Goal: Information Seeking & Learning: Compare options

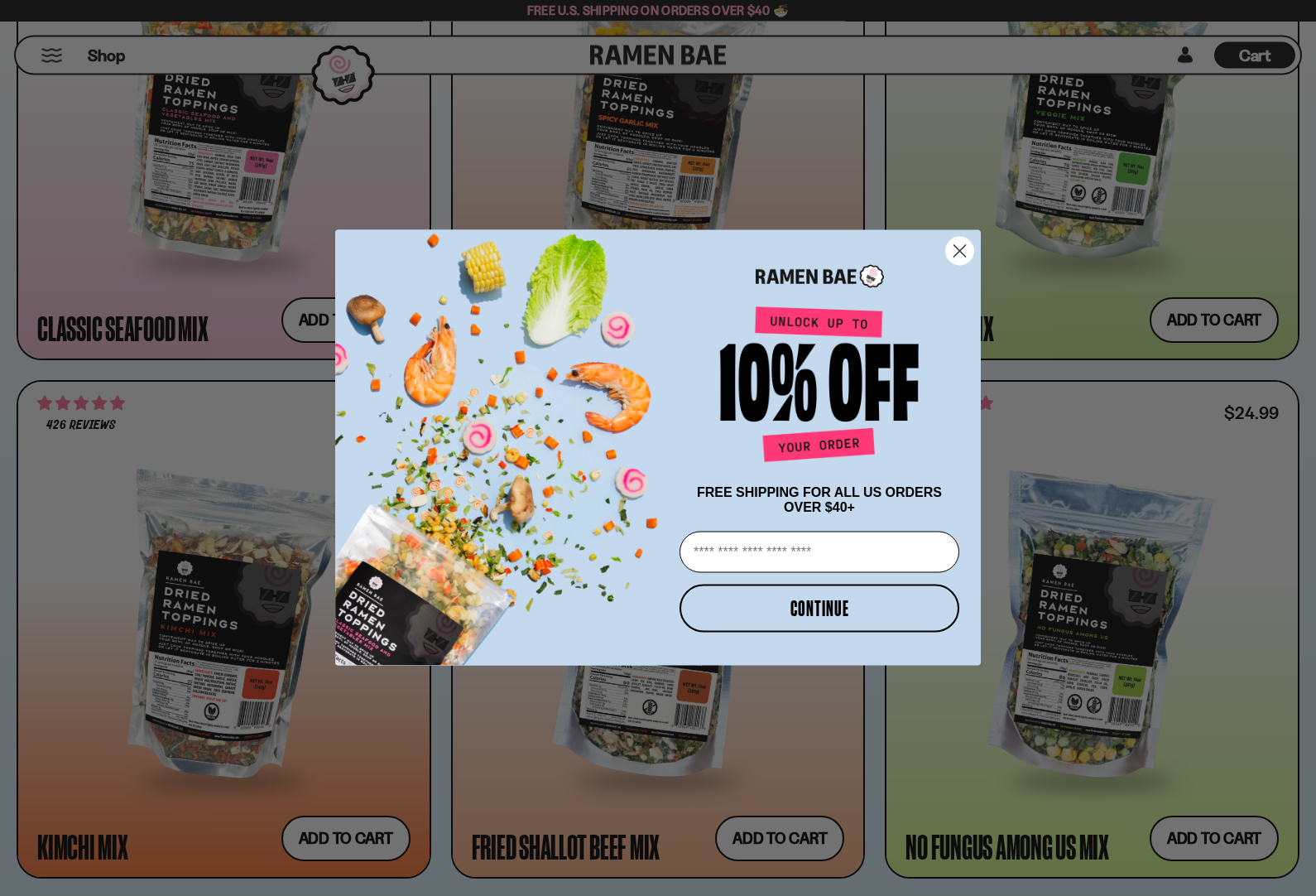
scroll to position [1147, 0]
click at [972, 265] on circle "Close dialog" at bounding box center [960, 251] width 28 height 28
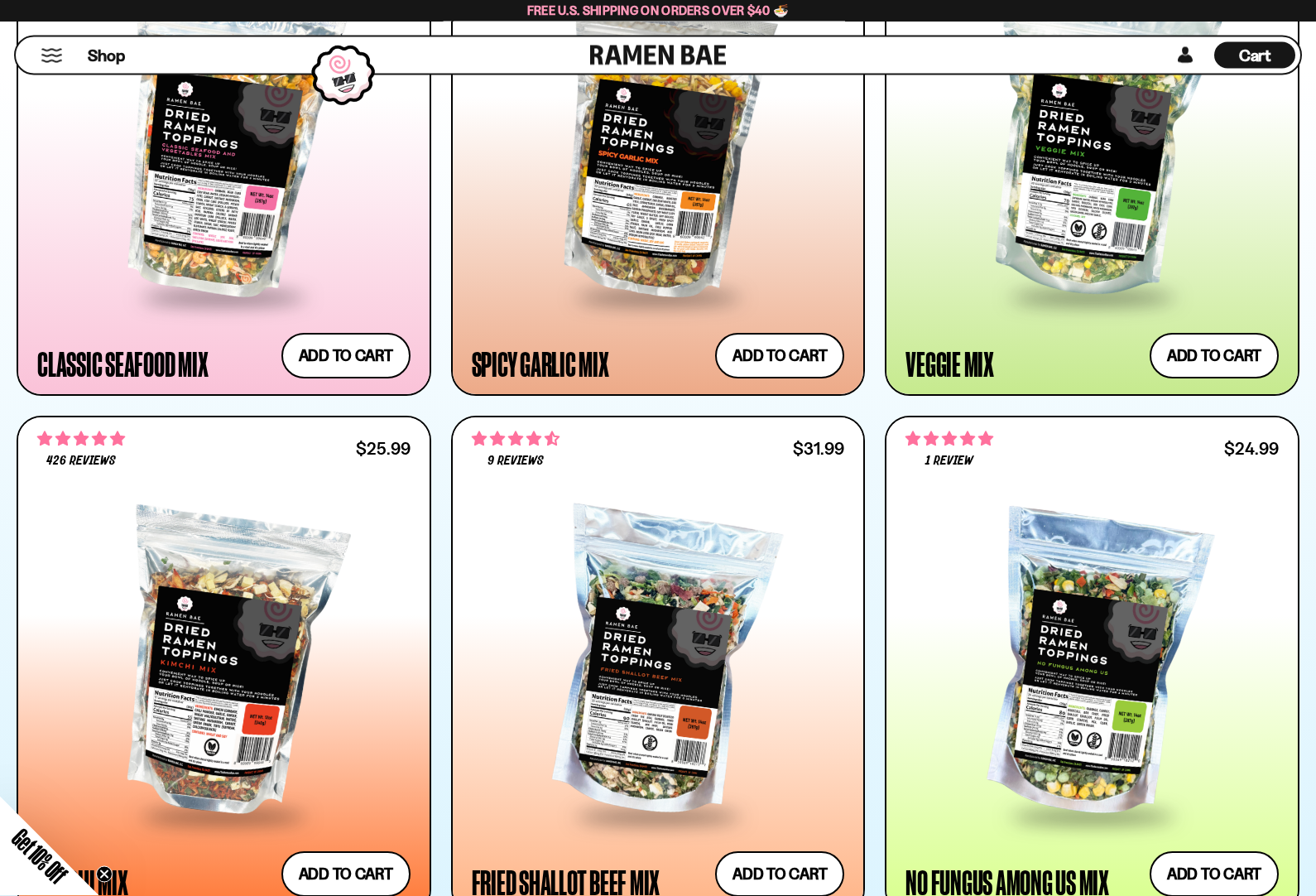
scroll to position [1112, 0]
click at [1081, 171] on div at bounding box center [1092, 146] width 373 height 298
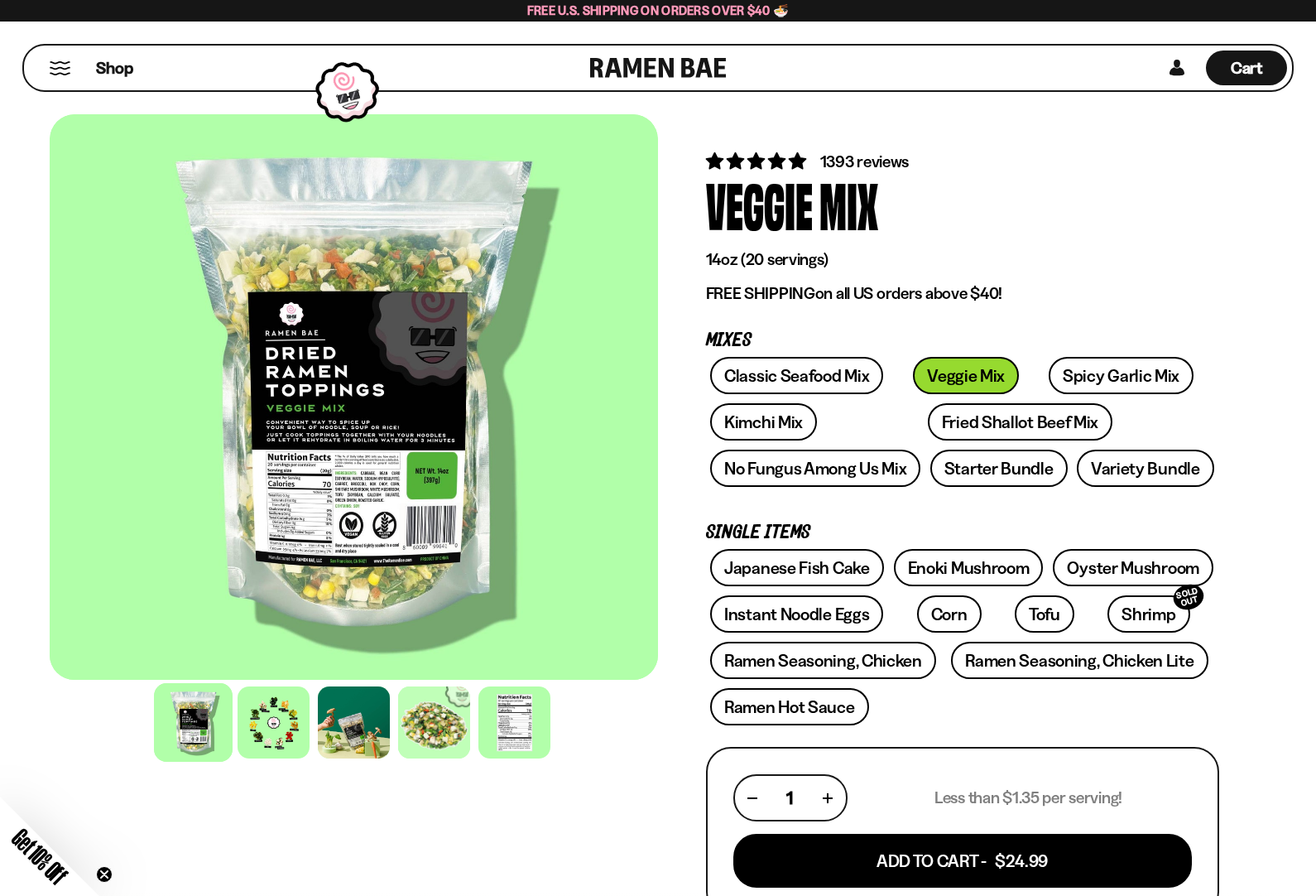
click at [452, 732] on div at bounding box center [433, 722] width 72 height 72
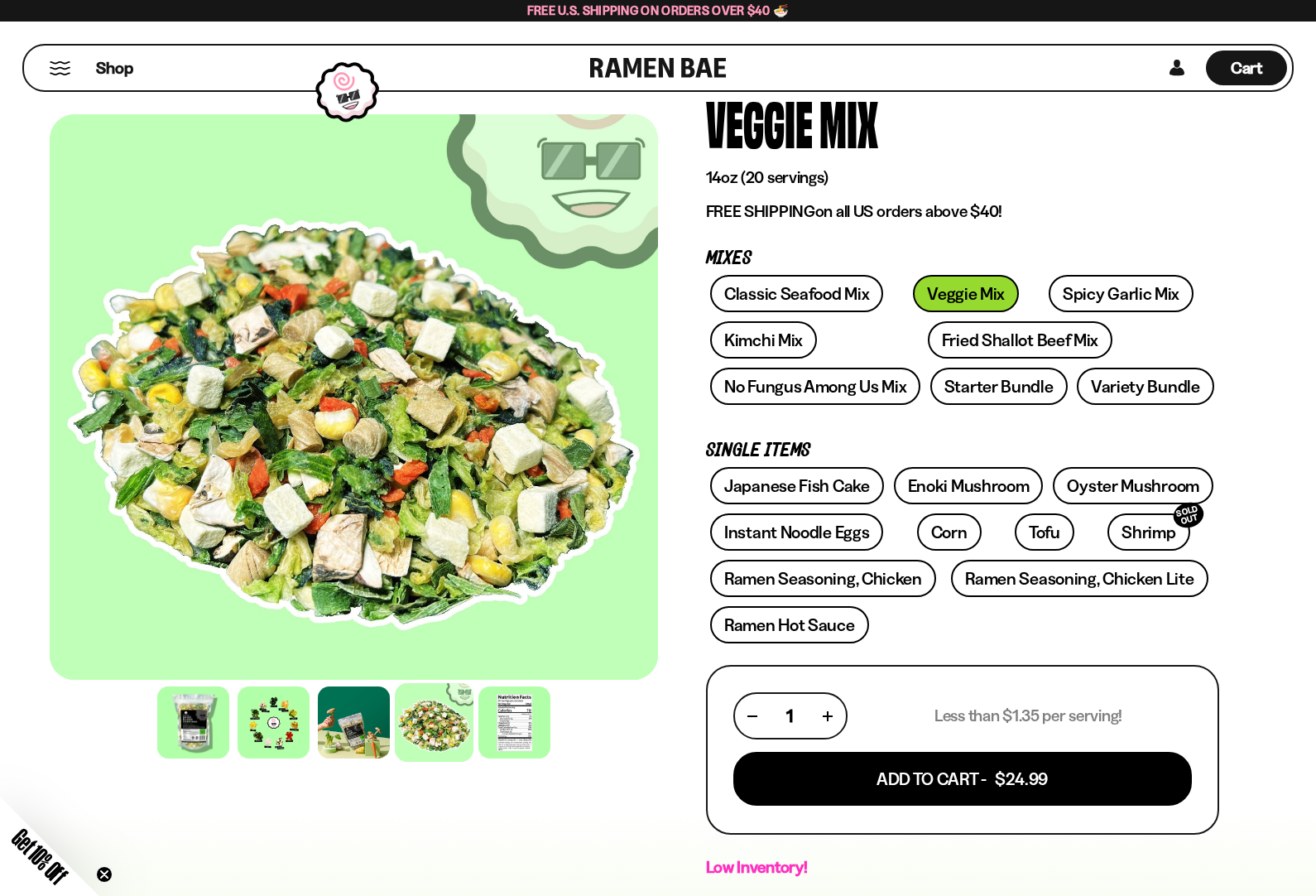
scroll to position [80, 0]
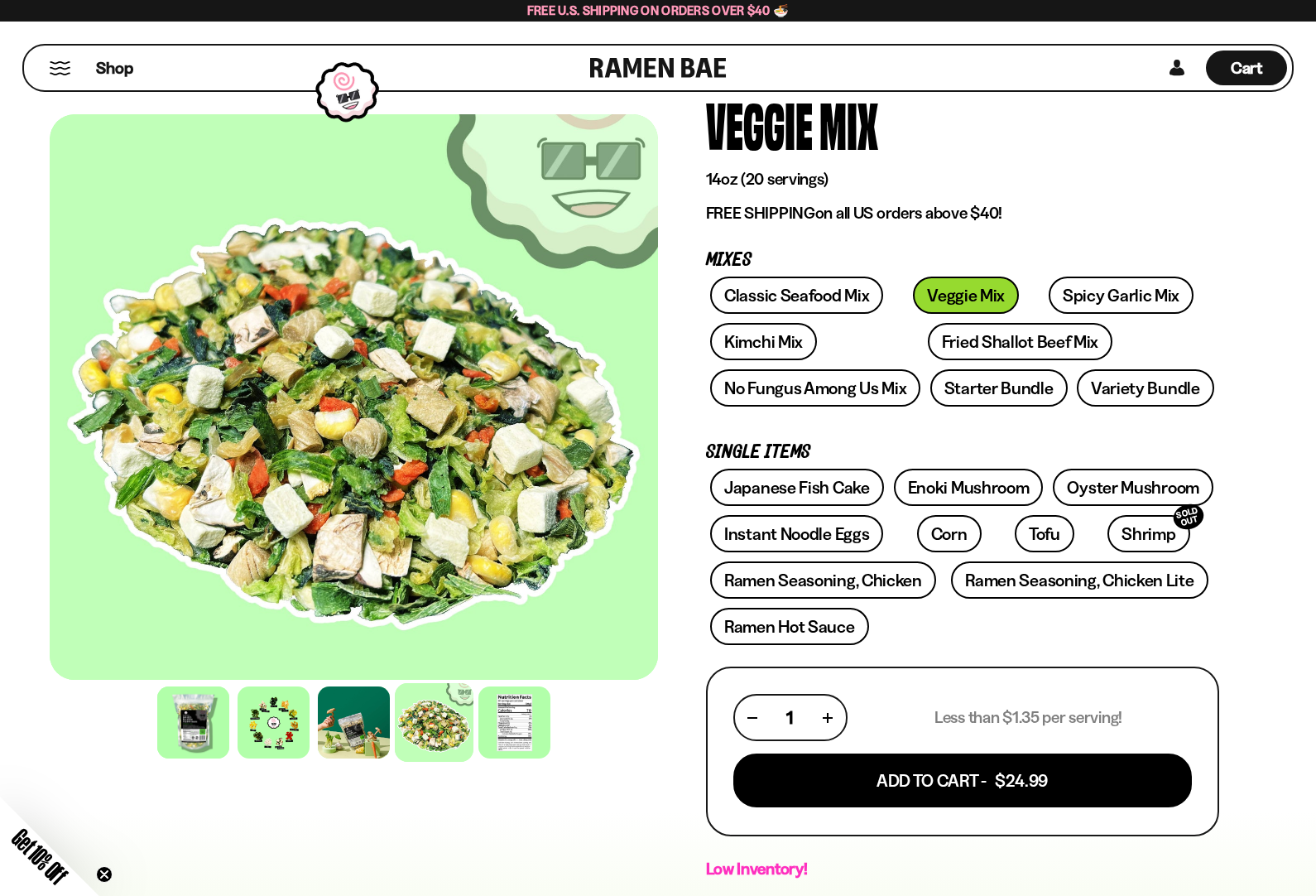
click at [843, 498] on link "Japanese Fish Cake" at bounding box center [797, 488] width 174 height 37
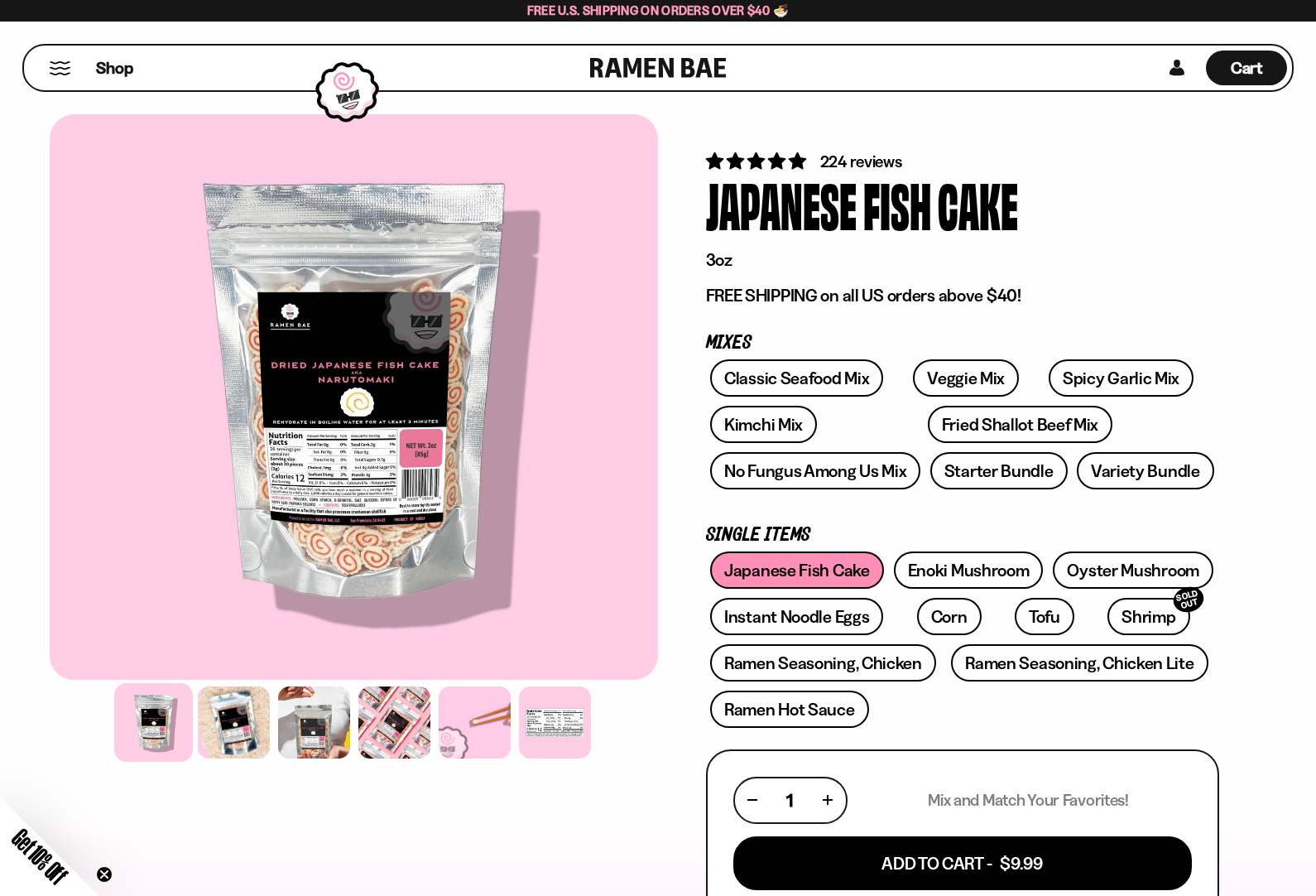
click at [479, 729] on div at bounding box center [474, 722] width 72 height 72
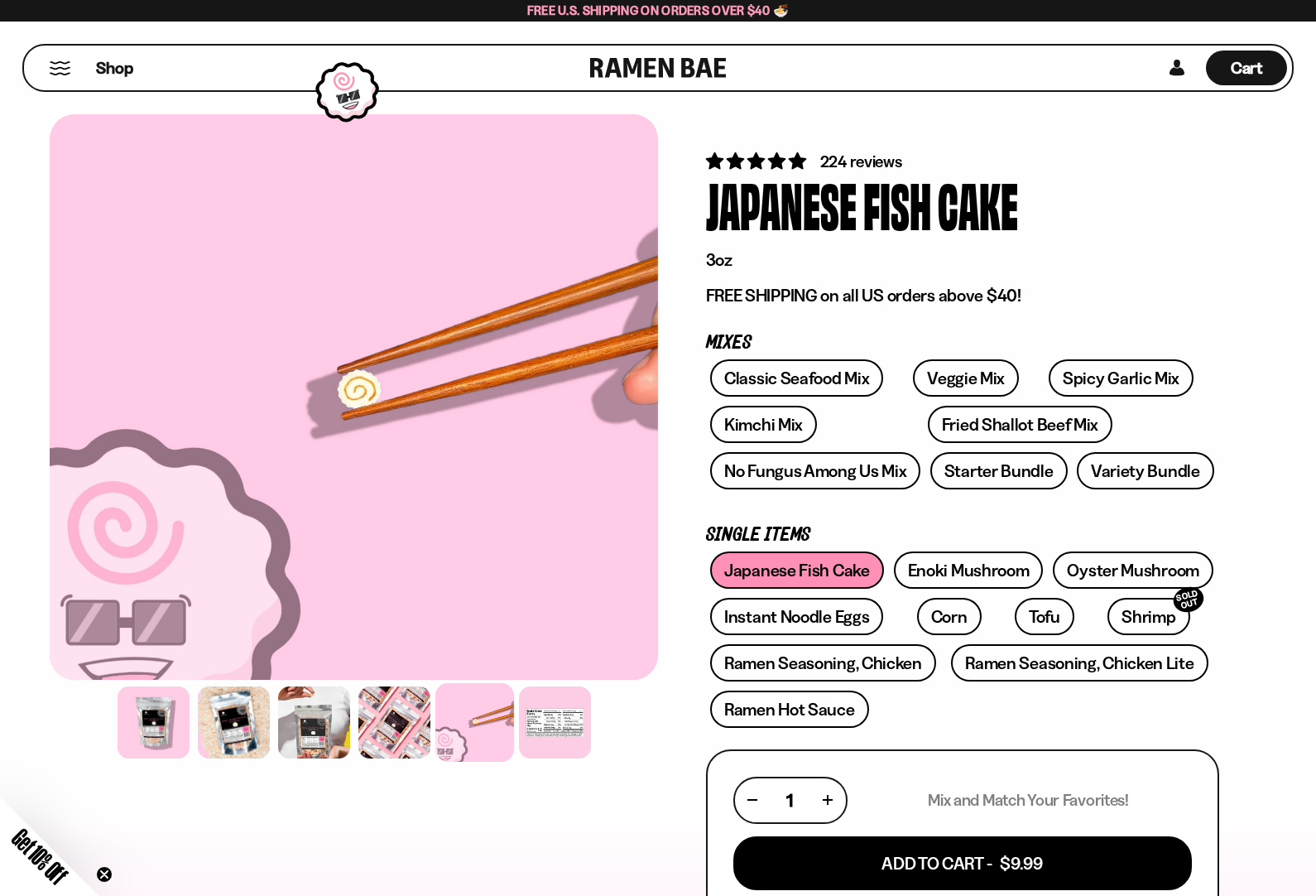
click at [934, 434] on link "Fried Shallot Beef Mix" at bounding box center [1020, 424] width 185 height 37
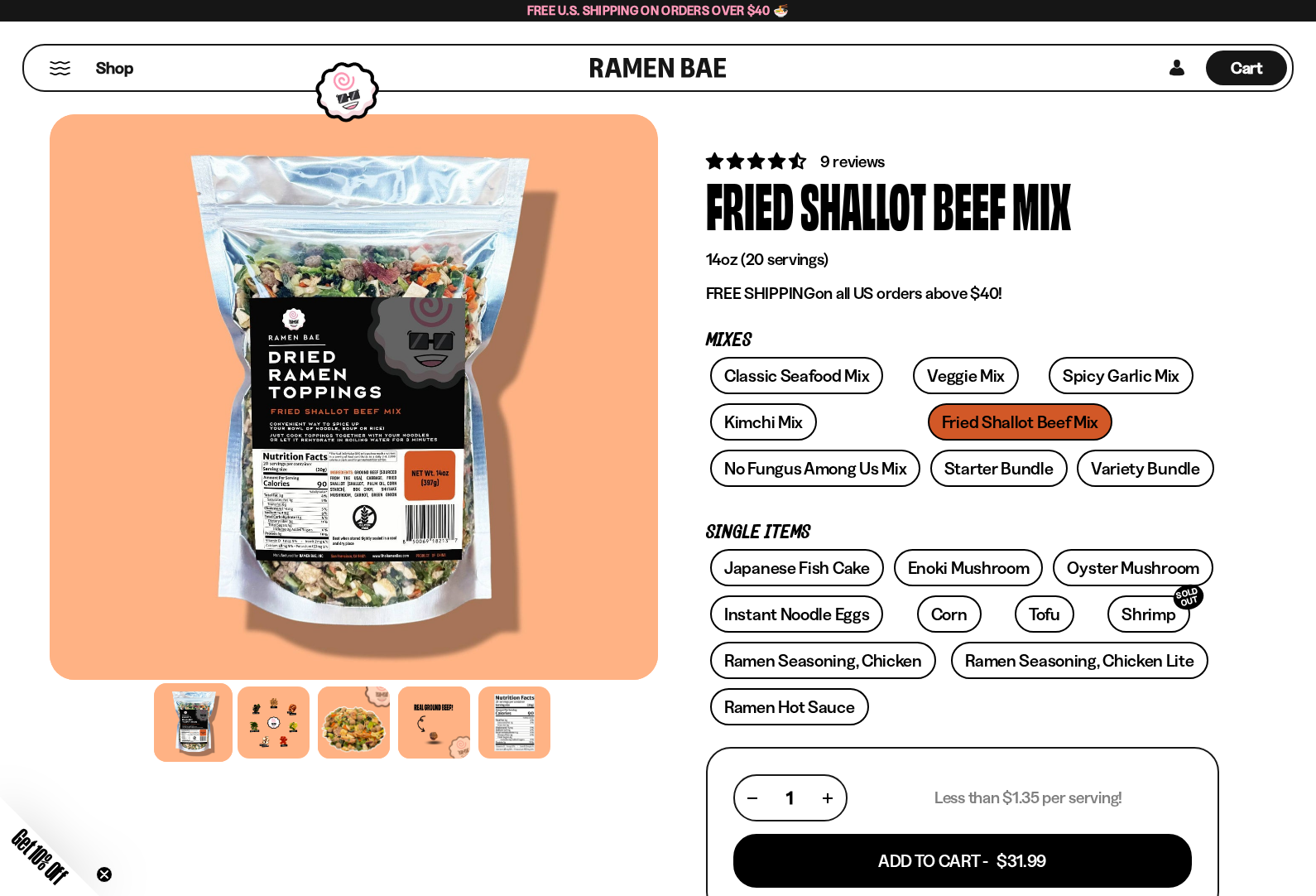
click at [373, 718] on div at bounding box center [353, 722] width 72 height 72
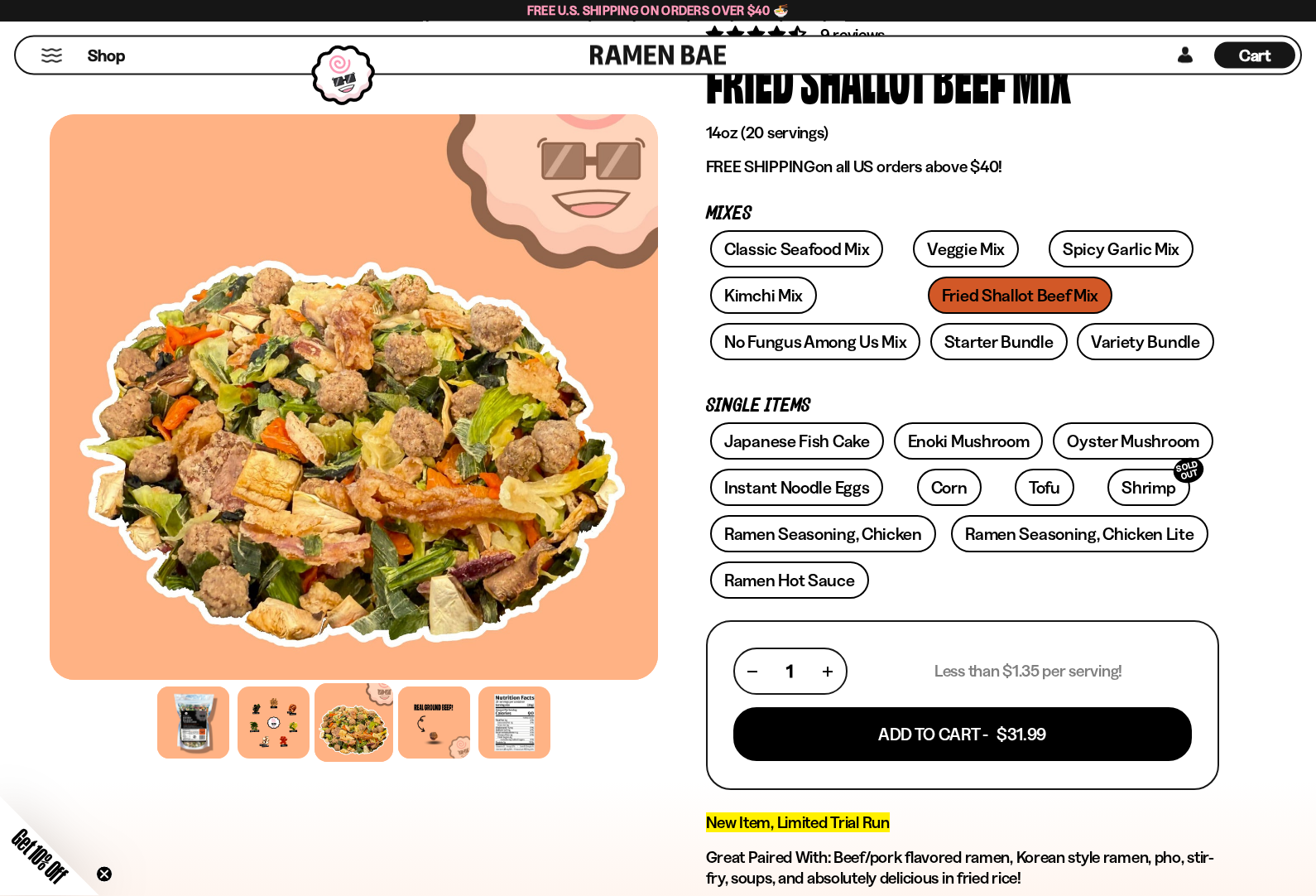
scroll to position [127, 0]
click at [1070, 237] on link "Spicy Garlic Mix" at bounding box center [1121, 249] width 145 height 37
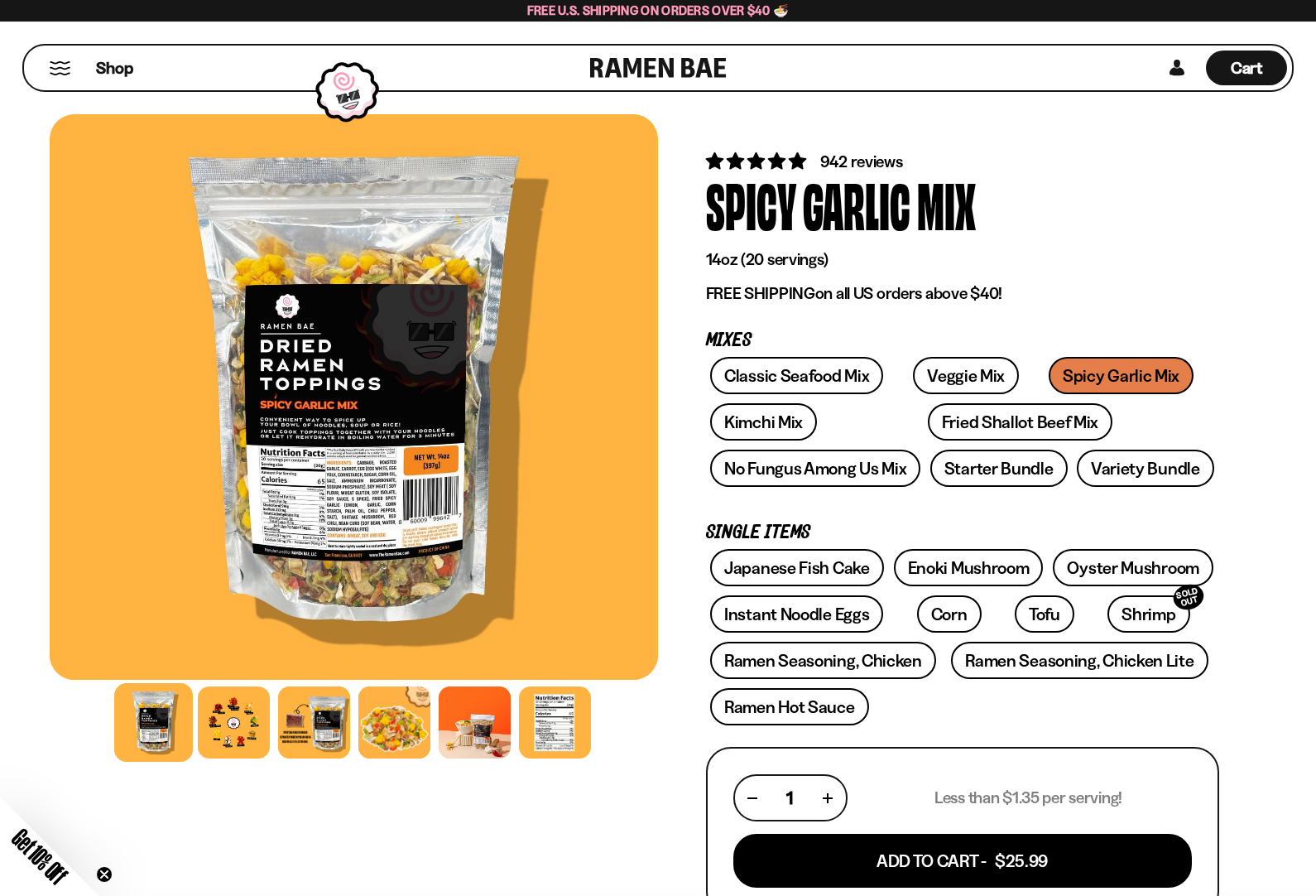
click at [407, 728] on div at bounding box center [394, 722] width 72 height 72
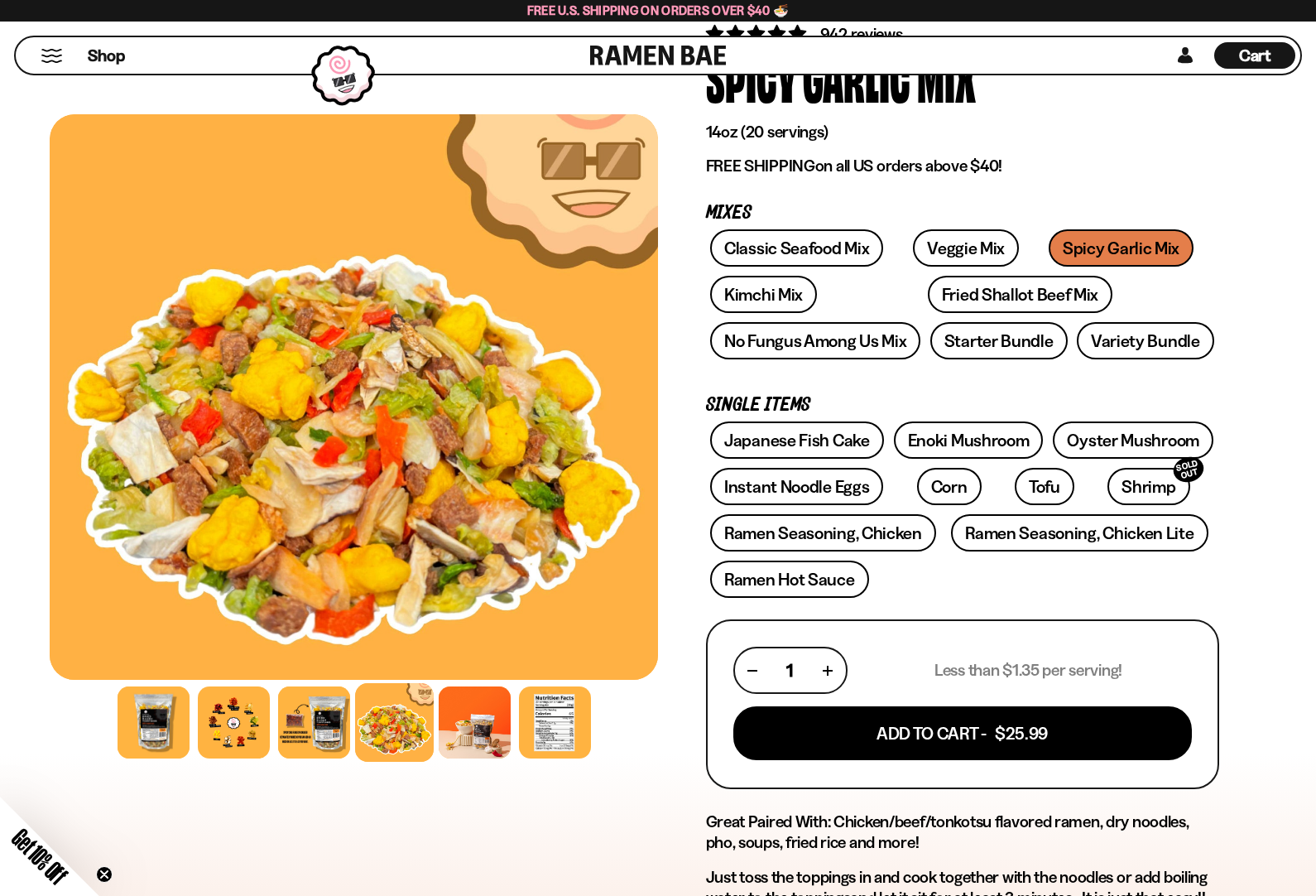
scroll to position [84, 0]
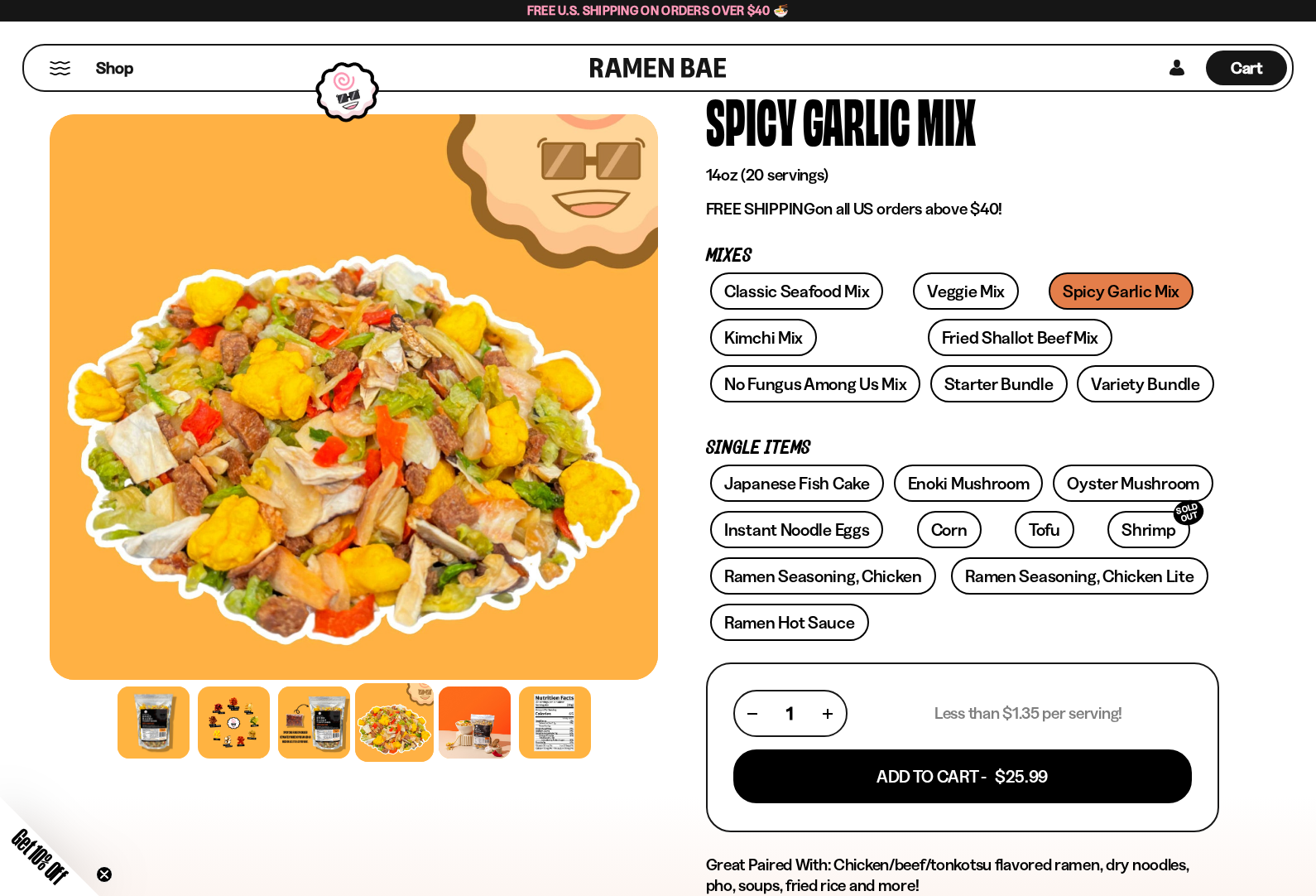
click at [760, 335] on link "Kimchi Mix" at bounding box center [764, 337] width 107 height 37
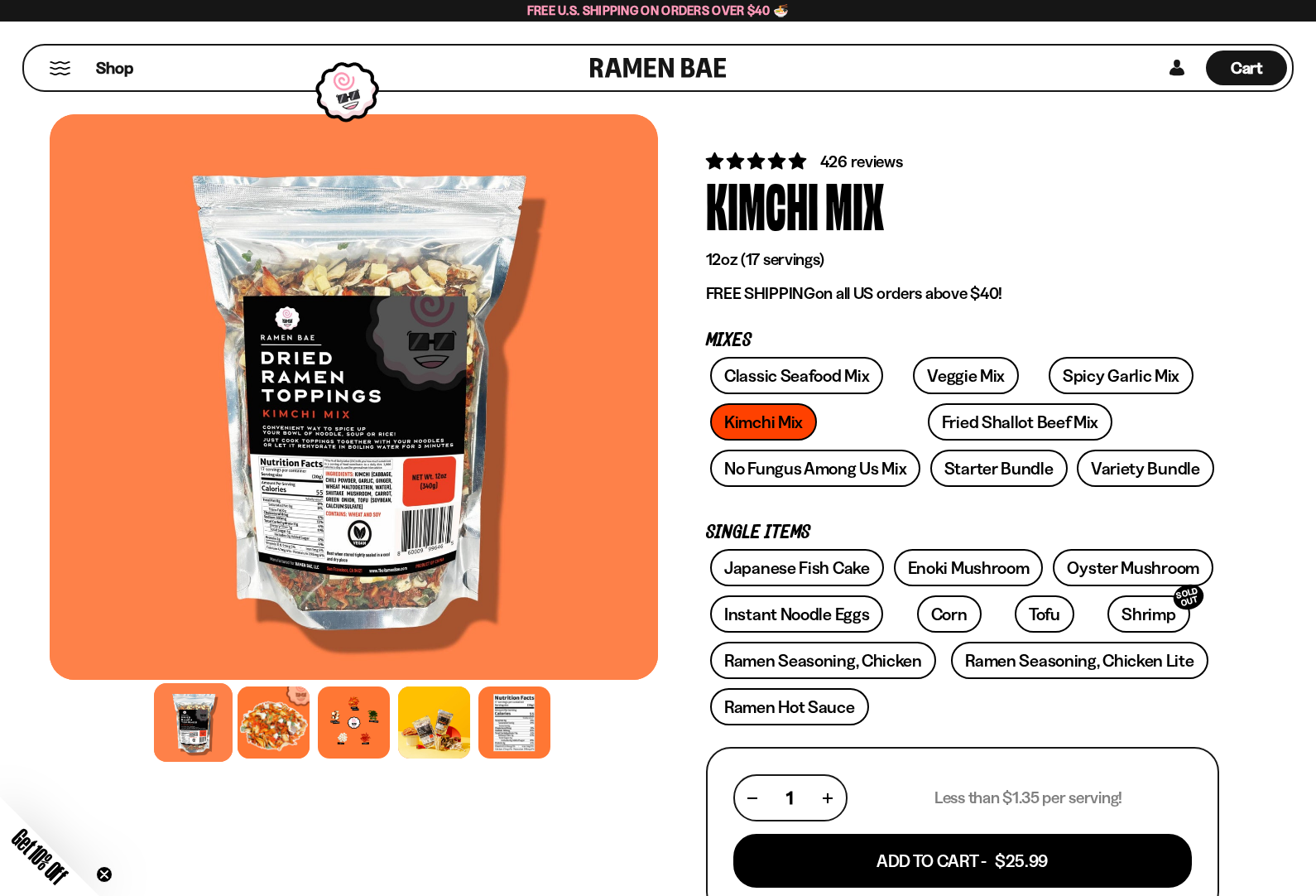
click at [286, 728] on div at bounding box center [274, 722] width 72 height 72
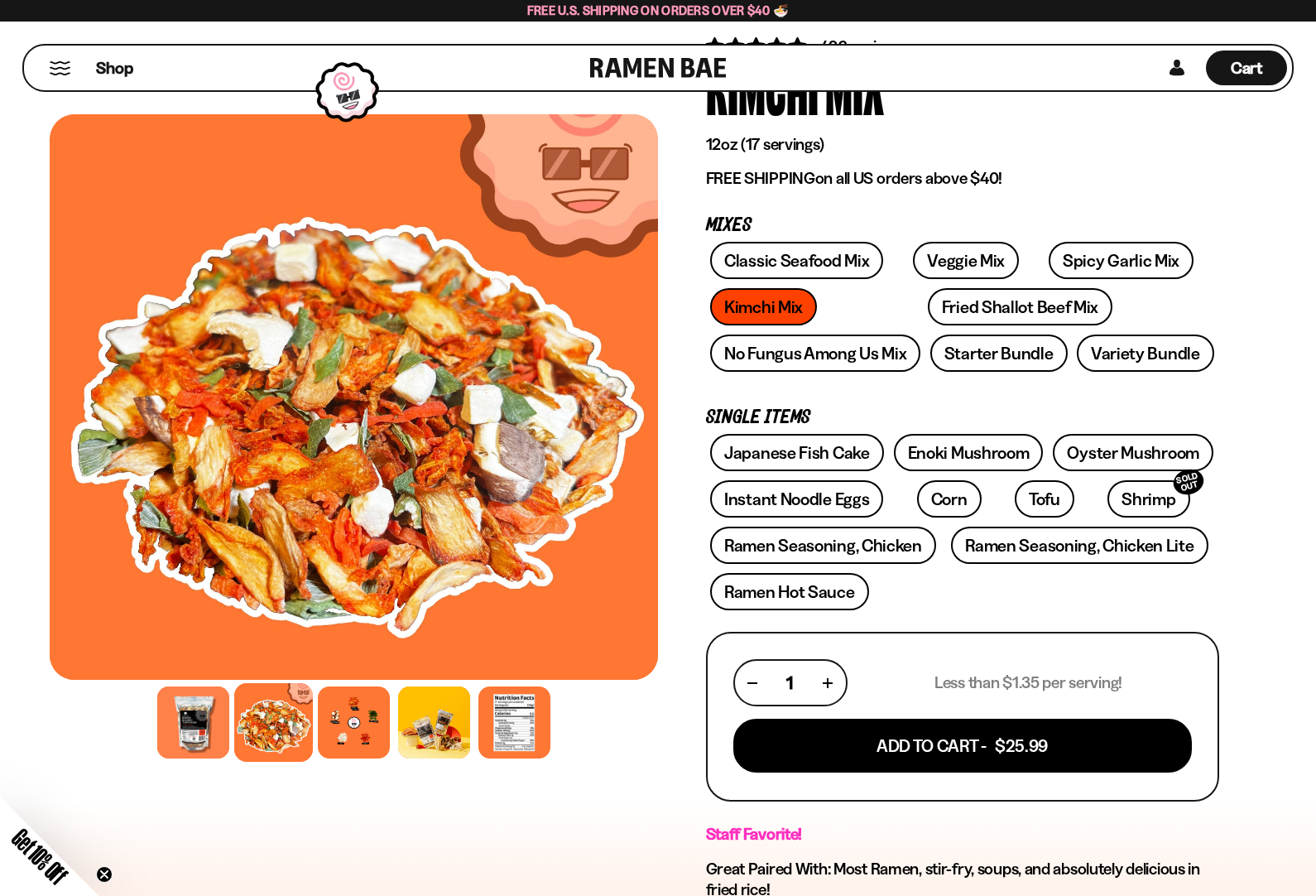
scroll to position [110, 0]
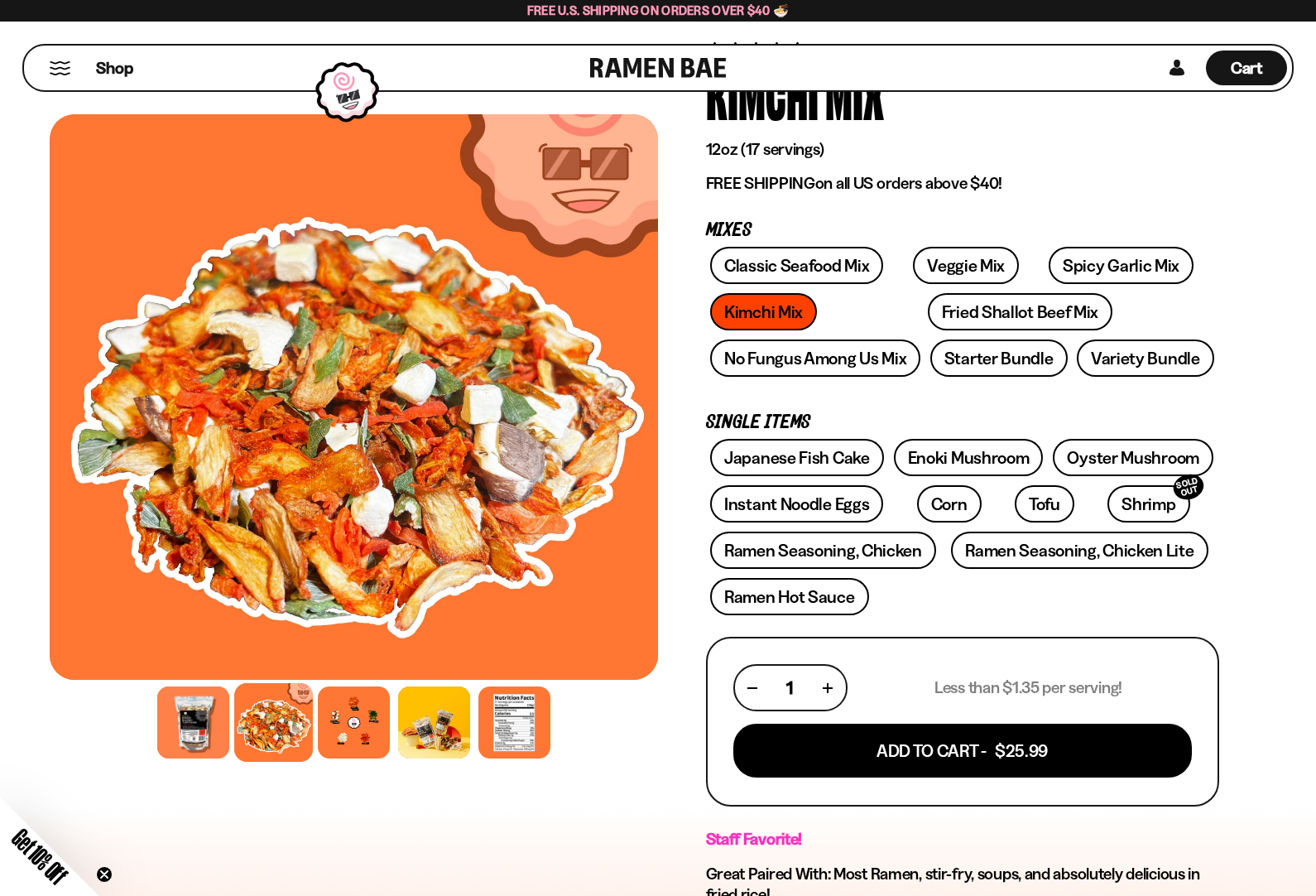
click at [832, 265] on link "Classic Seafood Mix" at bounding box center [797, 266] width 173 height 37
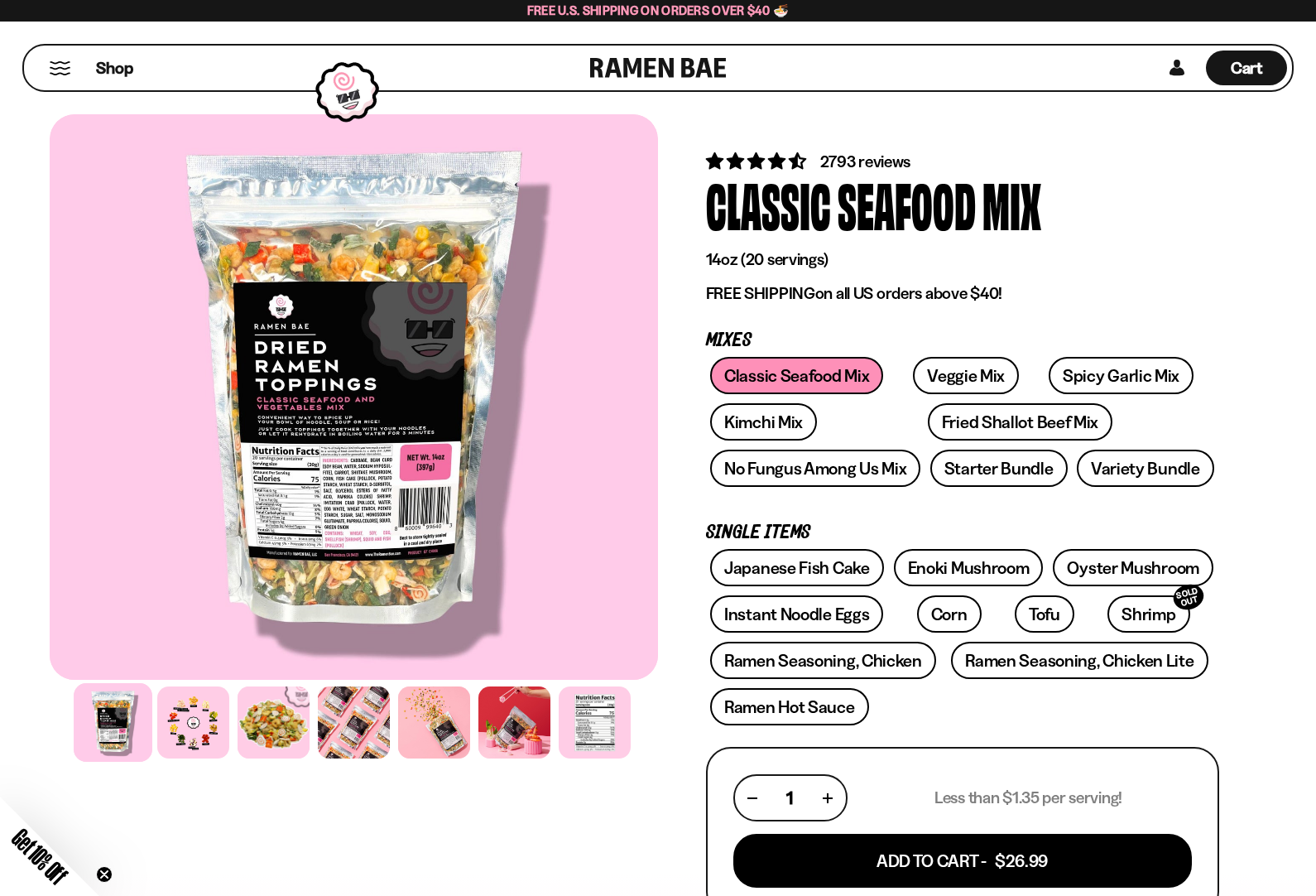
click at [269, 733] on div at bounding box center [274, 722] width 72 height 72
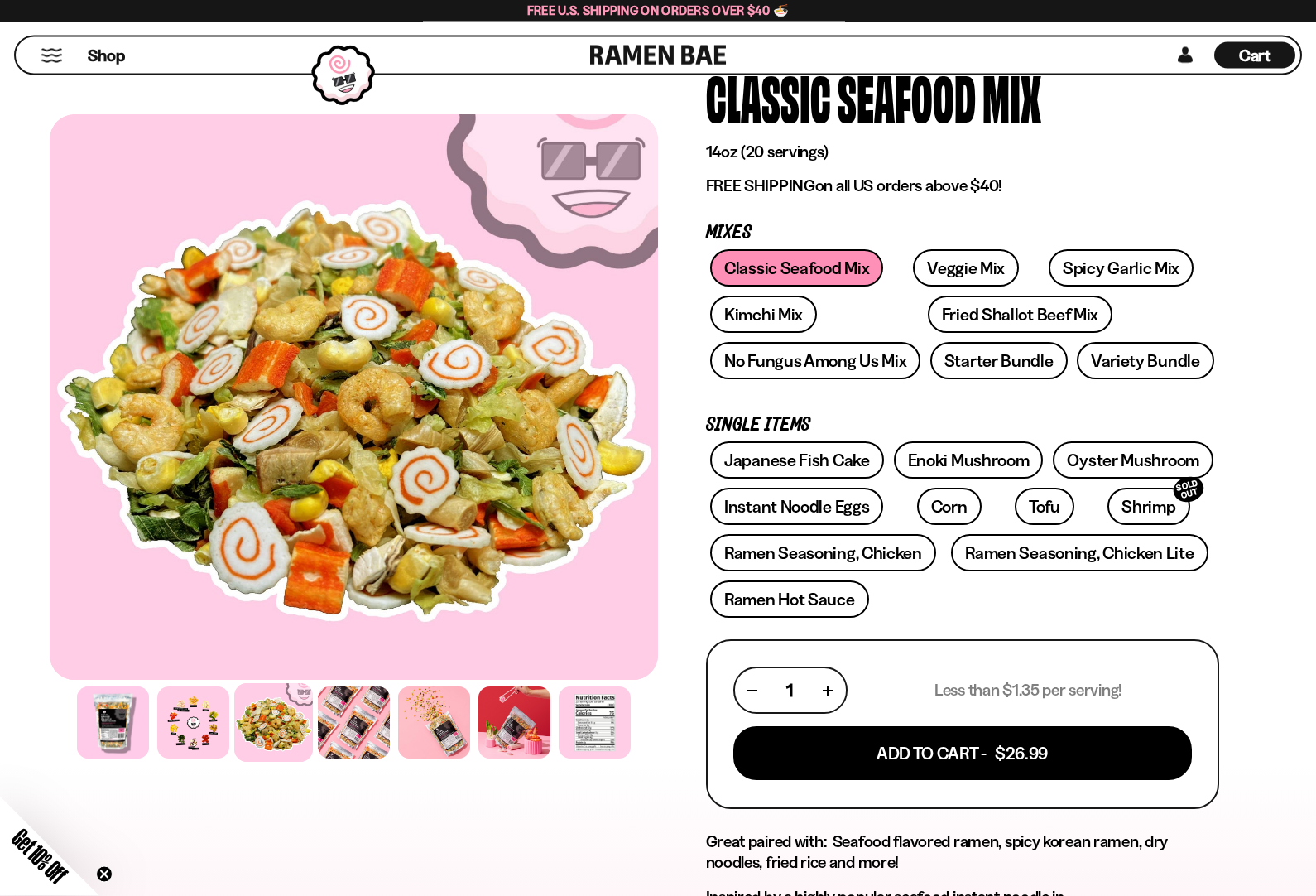
scroll to position [91, 0]
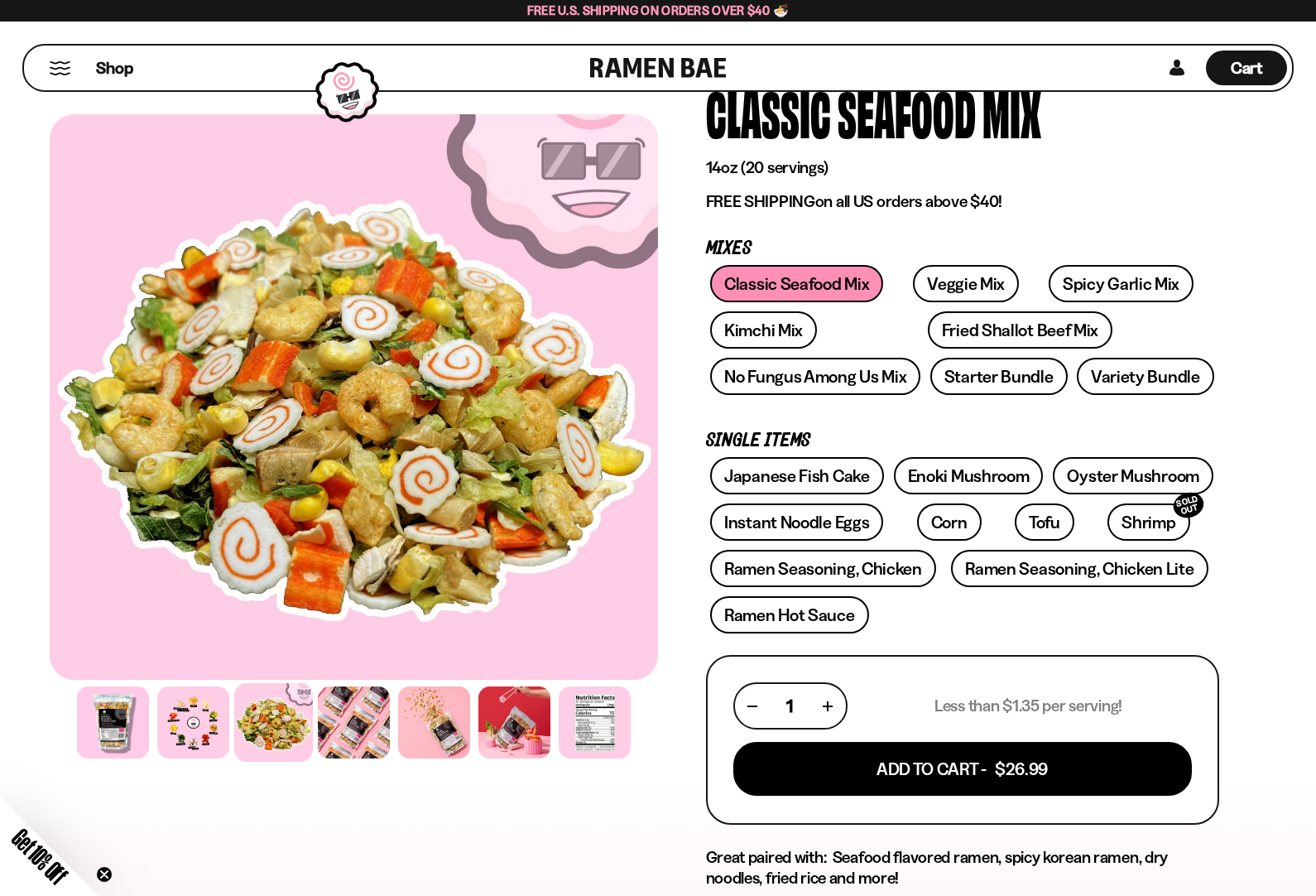
click at [875, 374] on link "No Fungus Among Us Mix" at bounding box center [815, 377] width 210 height 37
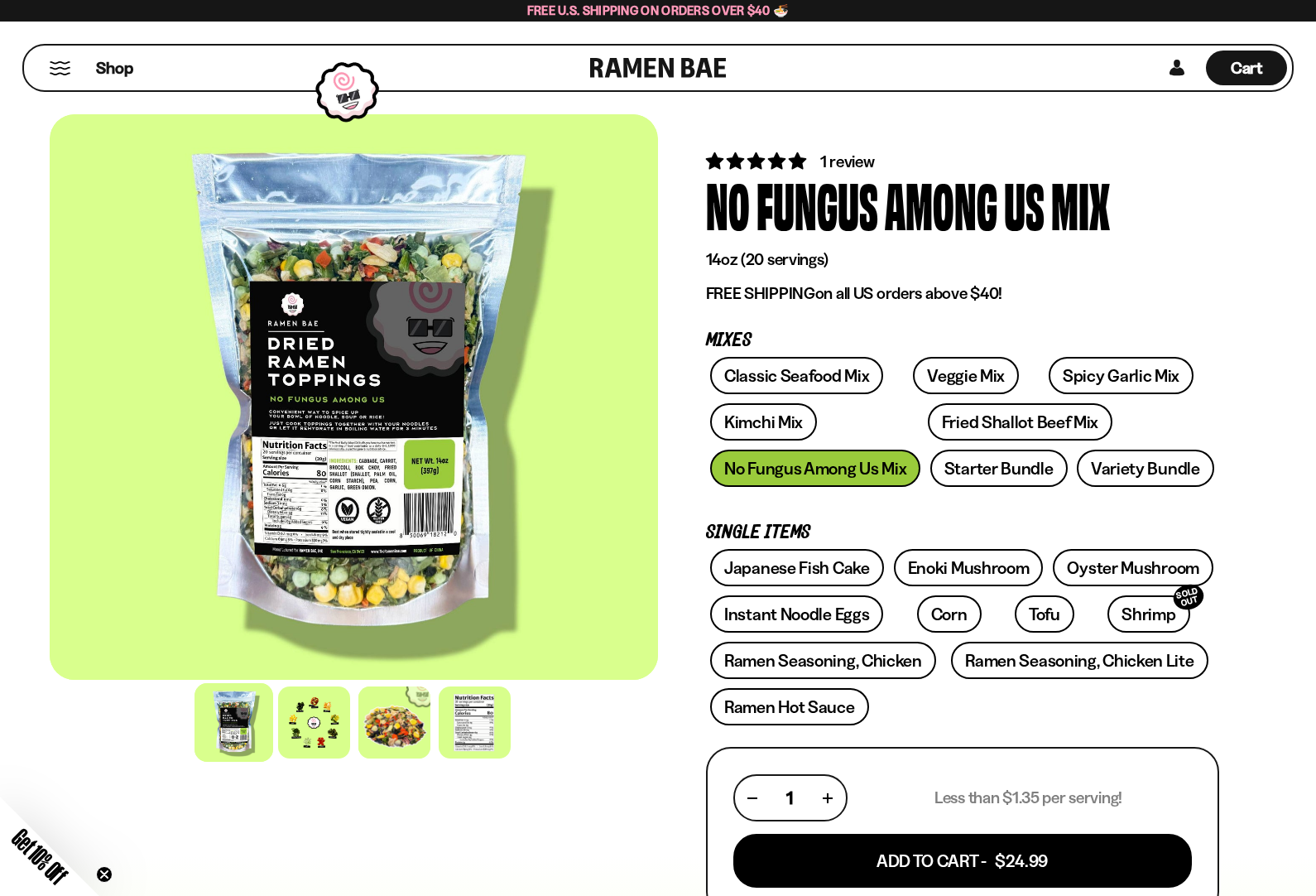
click at [411, 716] on div at bounding box center [394, 722] width 72 height 72
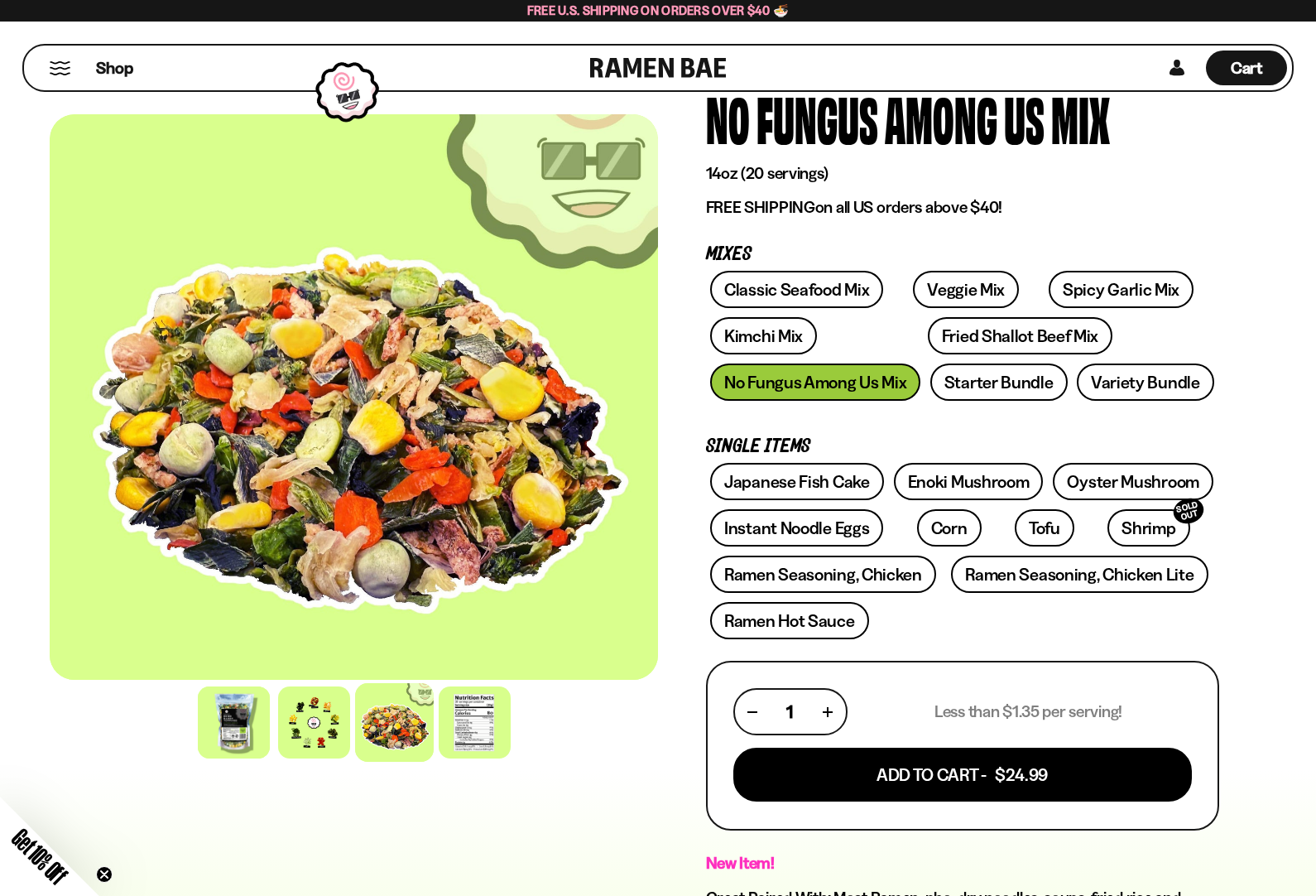
scroll to position [85, 0]
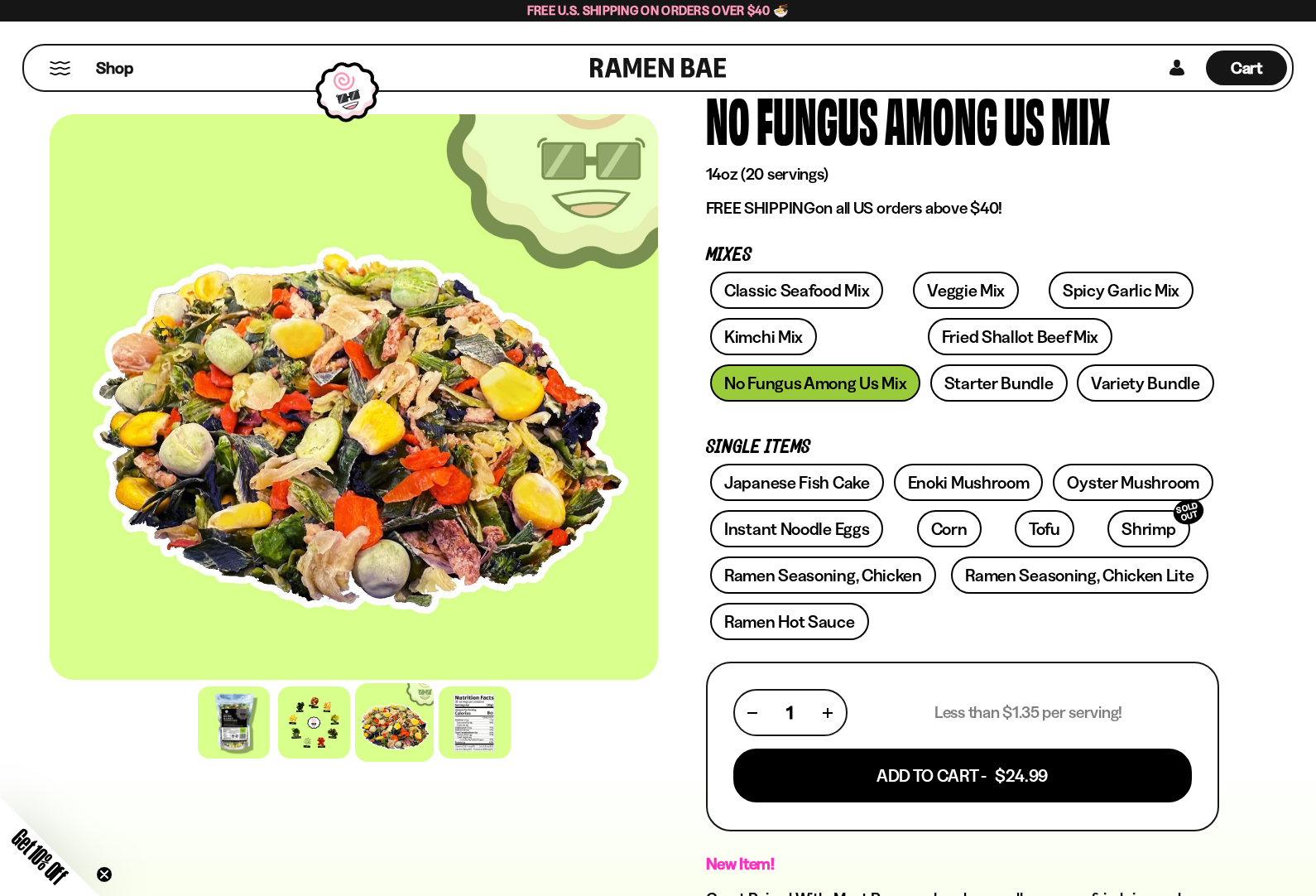
click at [963, 274] on link "Veggie Mix" at bounding box center [965, 290] width 106 height 37
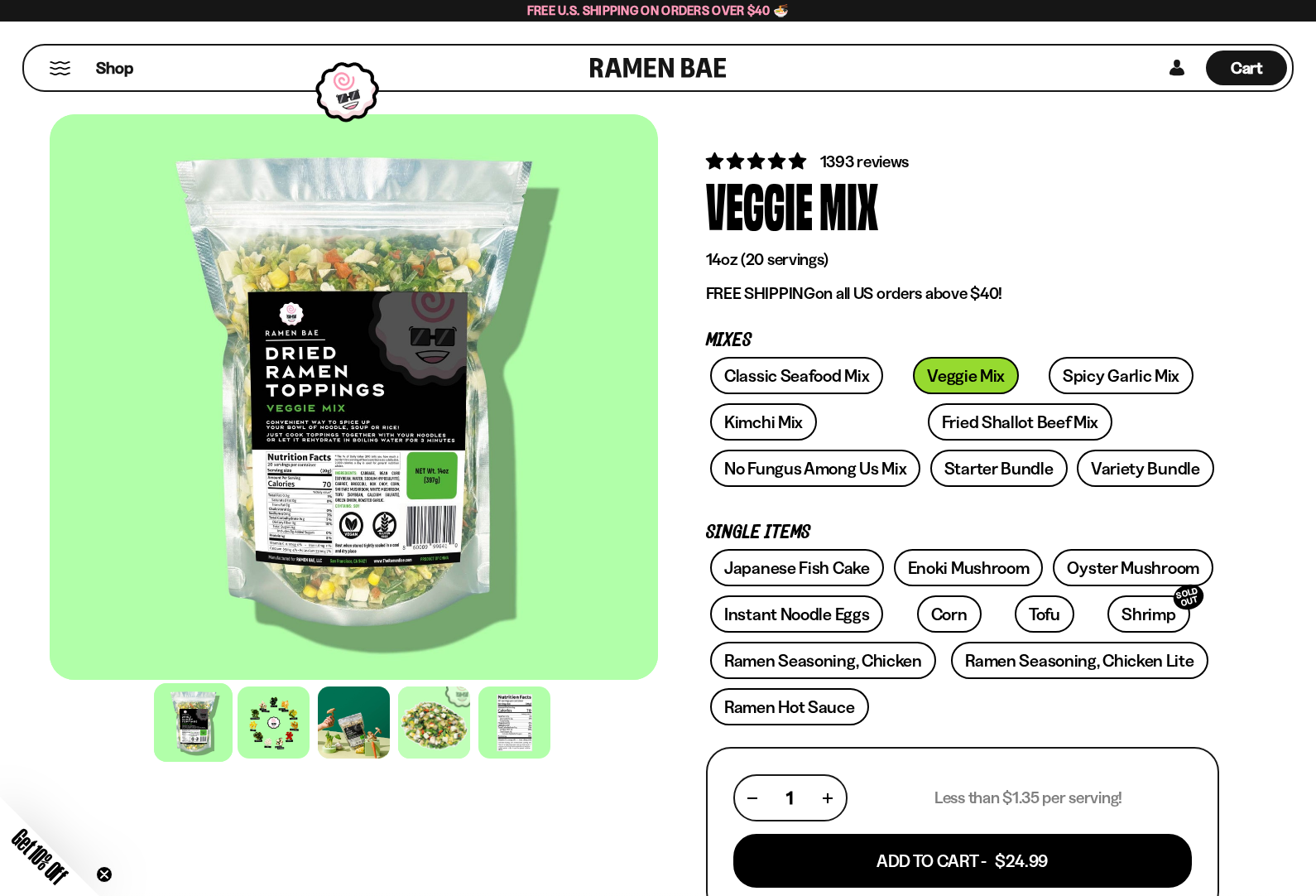
click at [448, 727] on div at bounding box center [433, 722] width 72 height 72
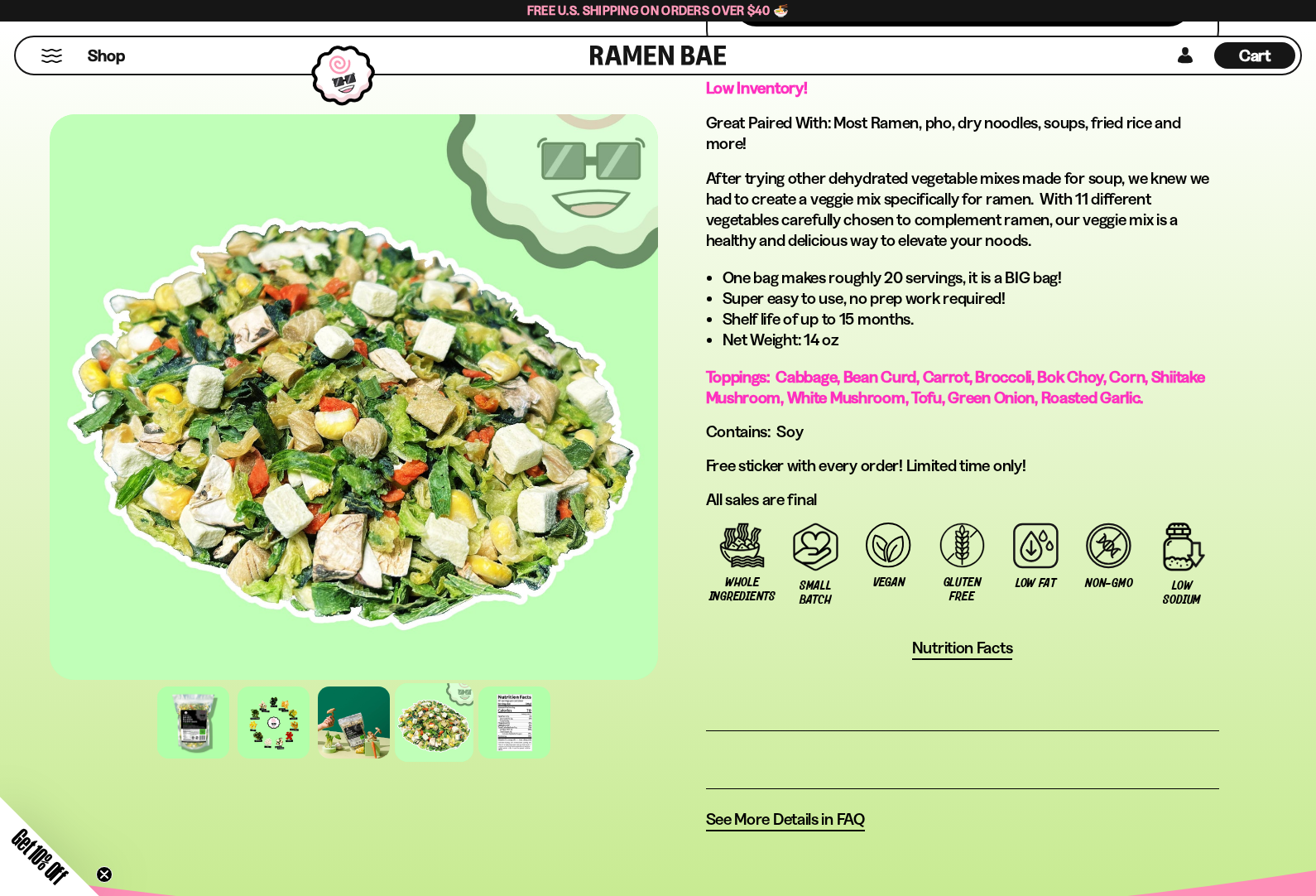
scroll to position [888, 0]
